Goal: Transaction & Acquisition: Purchase product/service

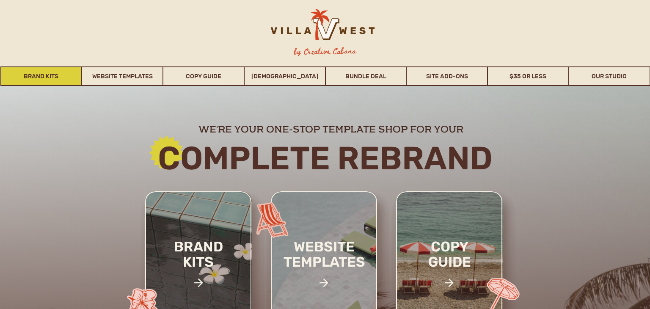
click at [51, 76] on link "Brand Kits" at bounding box center [41, 75] width 80 height 19
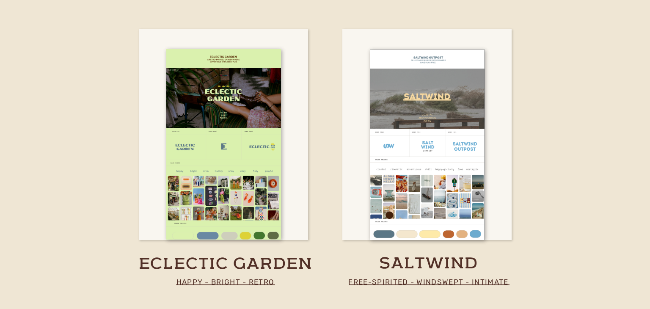
scroll to position [1789, 0]
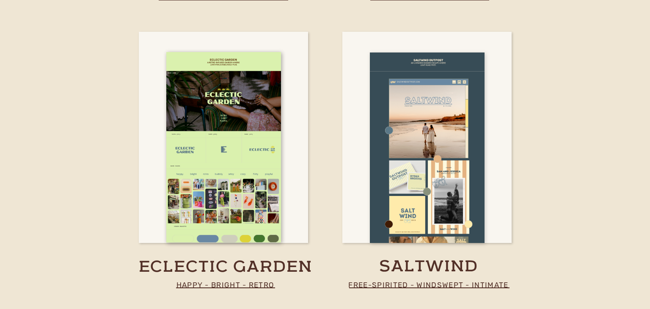
click at [399, 180] on div at bounding box center [427, 148] width 115 height 191
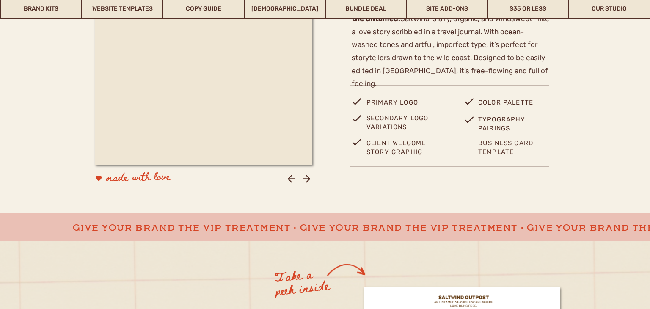
scroll to position [424, 0]
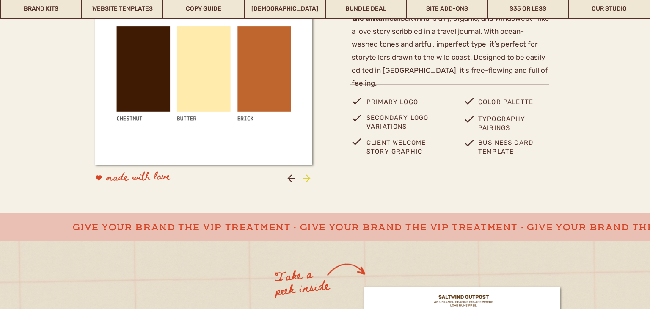
click at [306, 179] on icon at bounding box center [306, 178] width 11 height 11
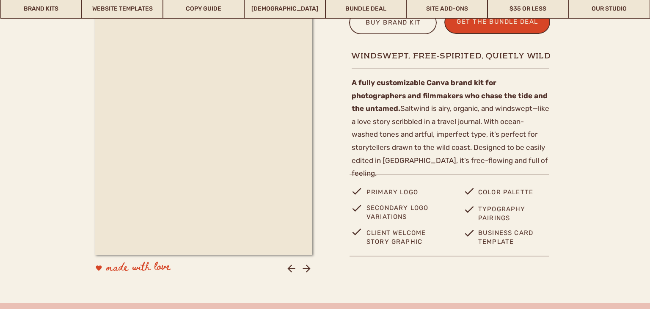
scroll to position [335, 0]
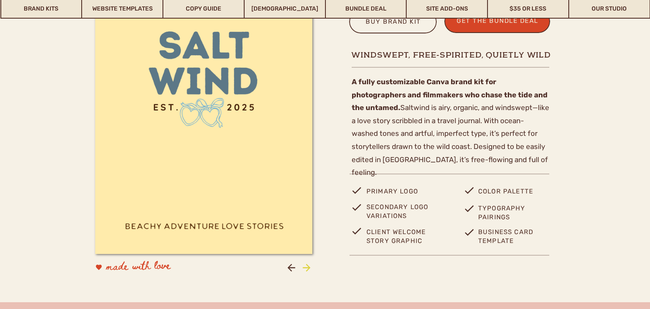
click at [306, 271] on icon at bounding box center [306, 267] width 11 height 11
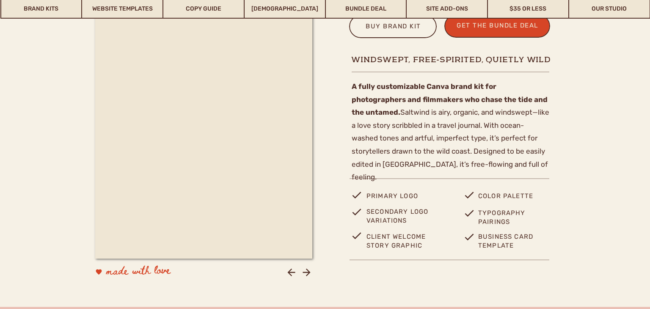
scroll to position [331, 0]
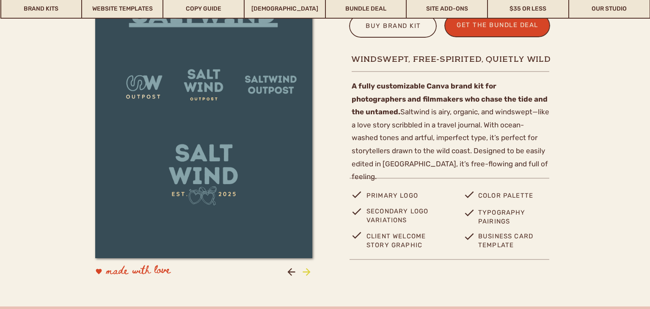
click at [307, 271] on icon at bounding box center [307, 272] width 8 height 8
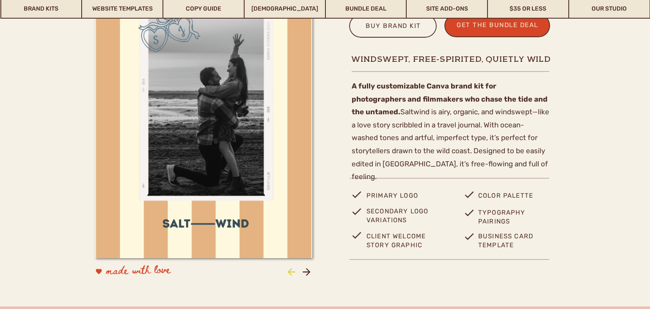
click at [295, 274] on icon at bounding box center [291, 271] width 11 height 11
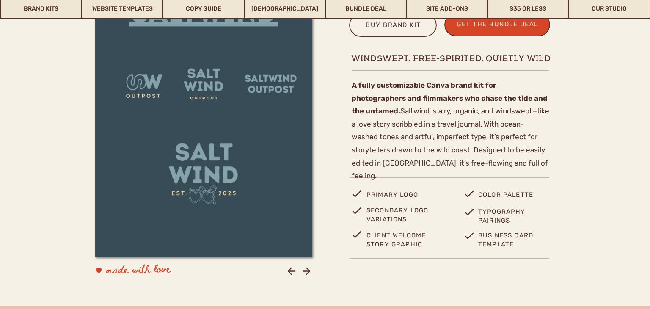
scroll to position [332, 0]
click at [305, 265] on icon at bounding box center [306, 270] width 11 height 11
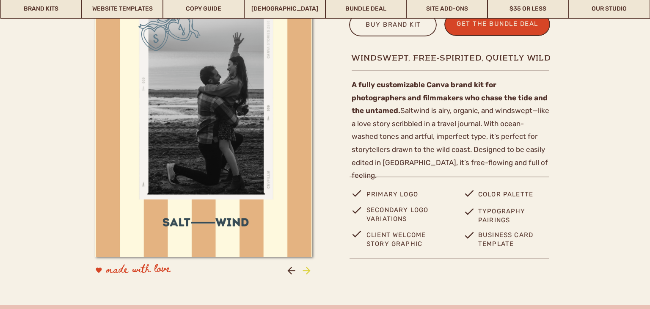
click at [306, 270] on icon at bounding box center [307, 271] width 8 height 8
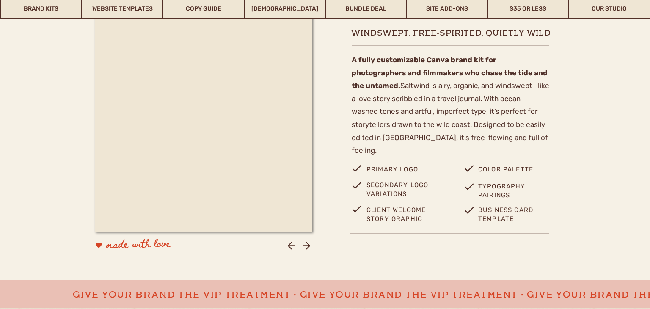
scroll to position [359, 0]
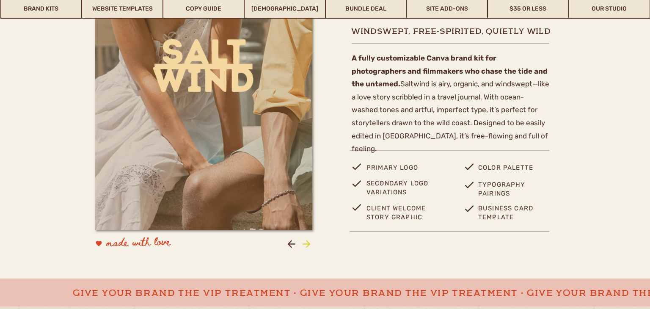
click at [307, 244] on icon at bounding box center [307, 244] width 8 height 8
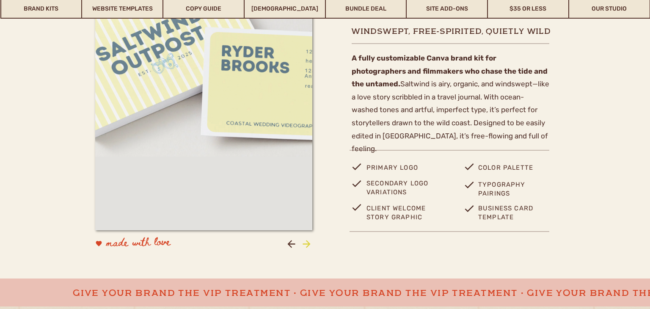
click at [307, 244] on icon at bounding box center [307, 244] width 8 height 8
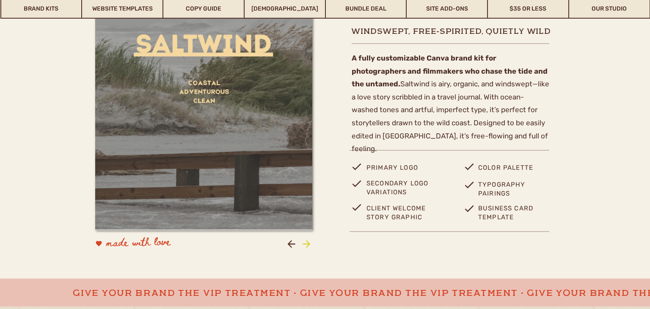
click at [307, 244] on icon at bounding box center [307, 244] width 8 height 8
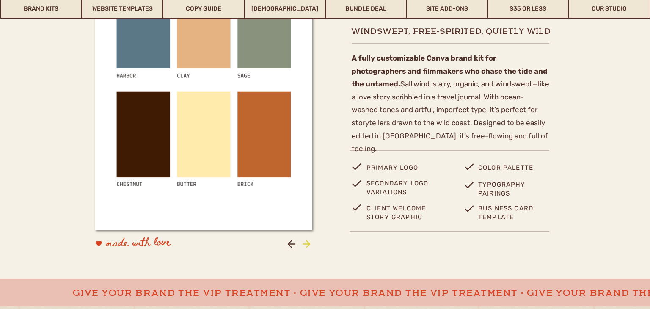
click at [307, 244] on icon at bounding box center [307, 244] width 8 height 8
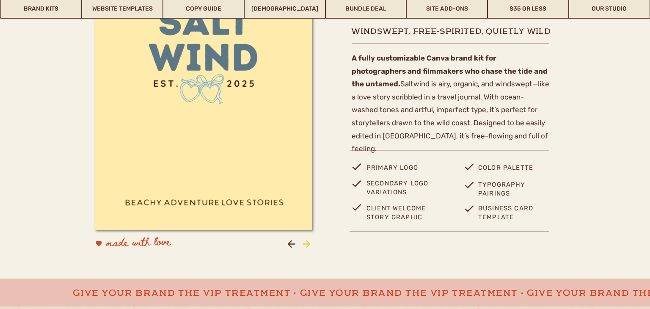
click at [307, 244] on icon at bounding box center [307, 244] width 8 height 8
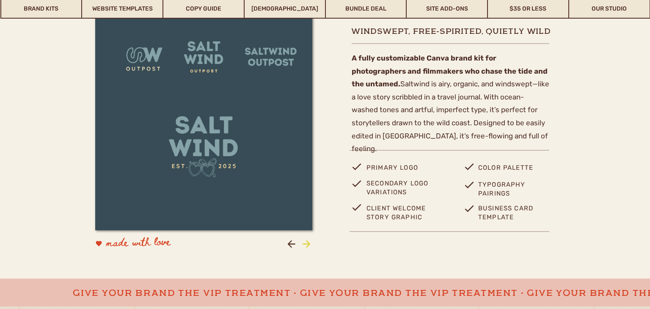
click at [307, 244] on icon at bounding box center [307, 244] width 8 height 8
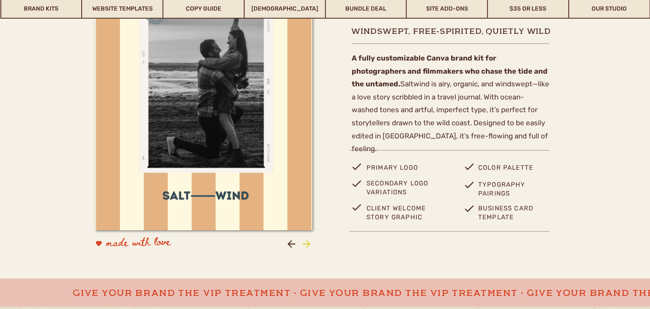
click at [307, 244] on icon at bounding box center [307, 244] width 8 height 8
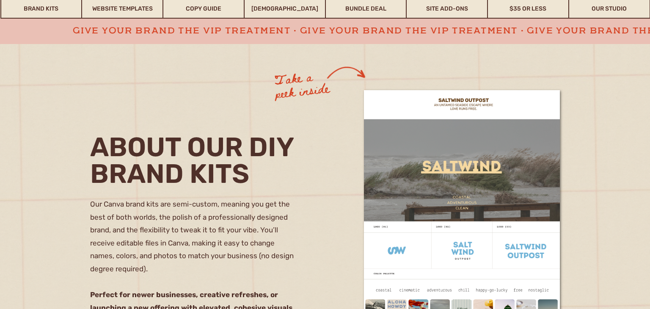
scroll to position [617, 0]
